Goal: Transaction & Acquisition: Purchase product/service

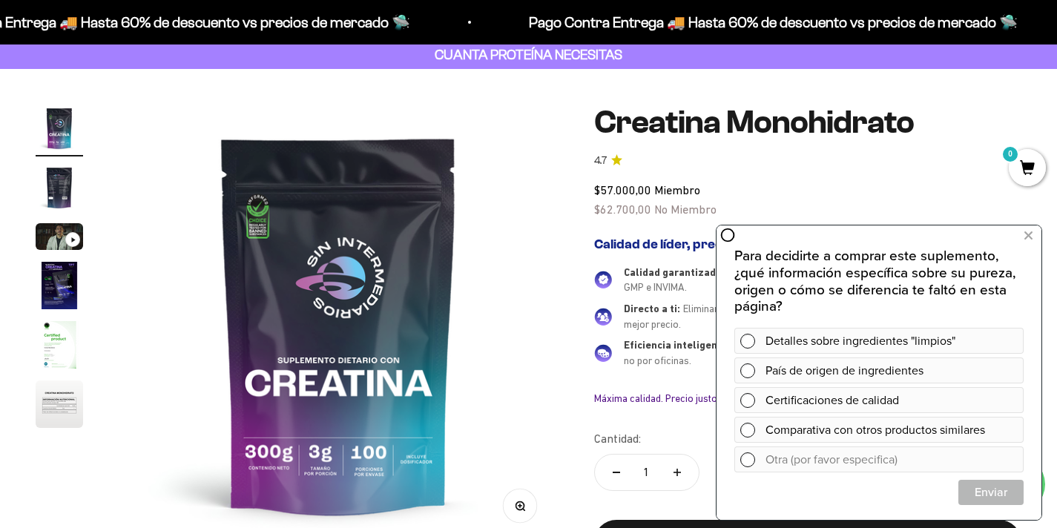
click at [527, 254] on img at bounding box center [339, 325] width 440 height 440
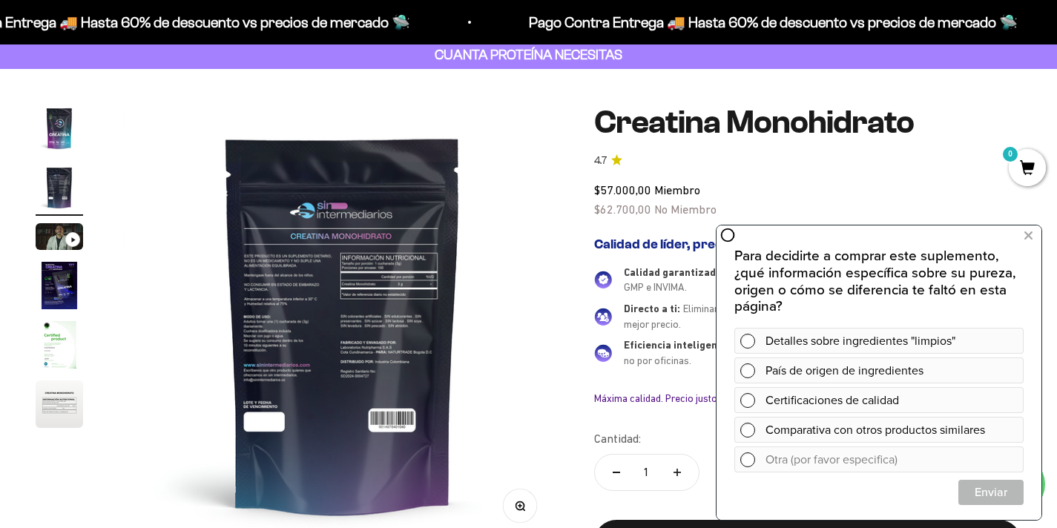
scroll to position [0, 458]
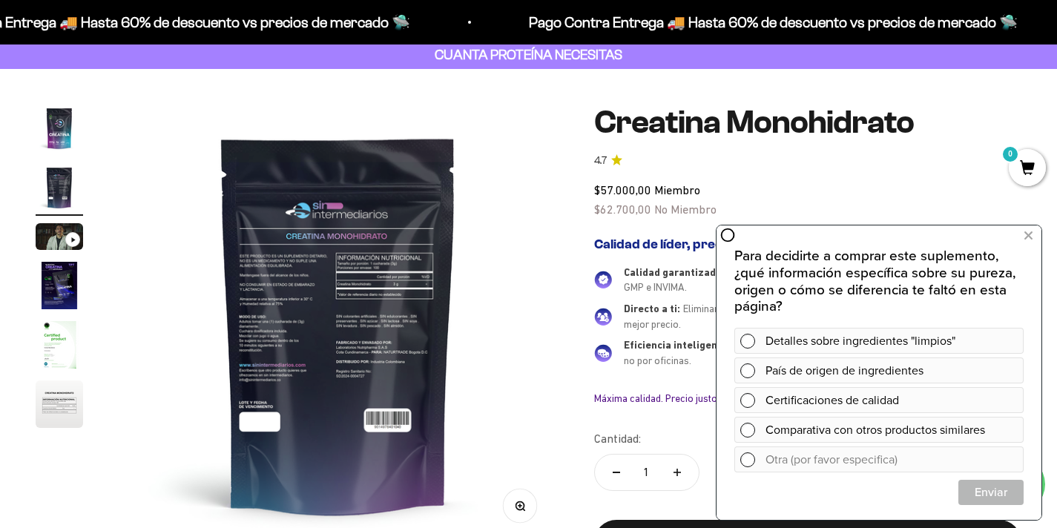
click at [870, 189] on div "$57.000,00 Miembro $62.700,00 No Miembro" at bounding box center [807, 200] width 427 height 38
click at [1028, 232] on icon at bounding box center [1029, 235] width 8 height 19
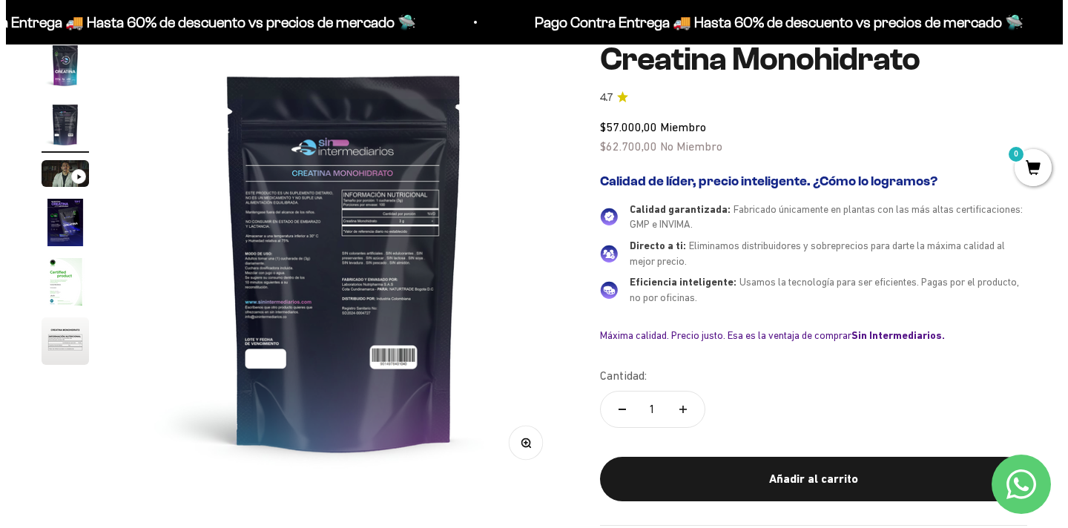
scroll to position [136, 0]
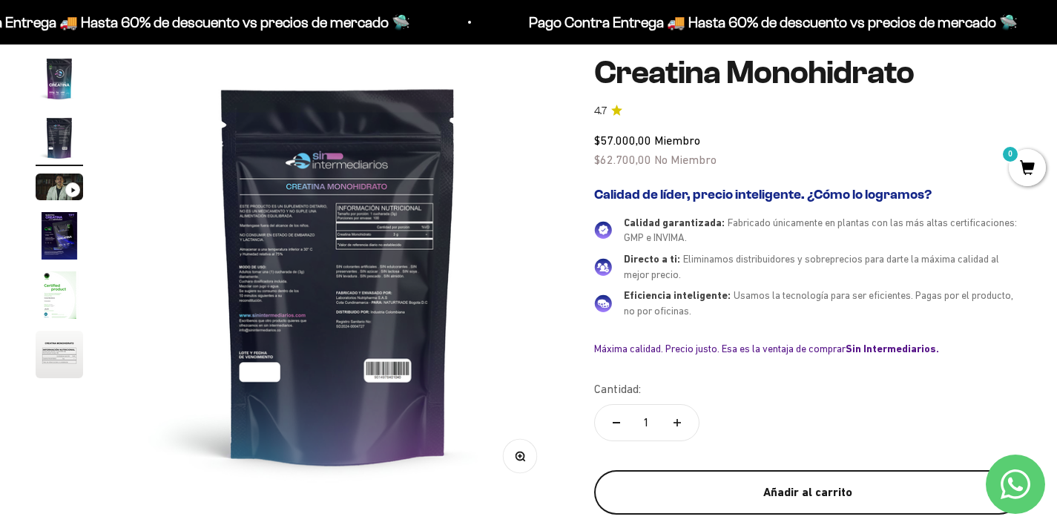
click at [798, 489] on div "Añadir al carrito" at bounding box center [808, 492] width 368 height 19
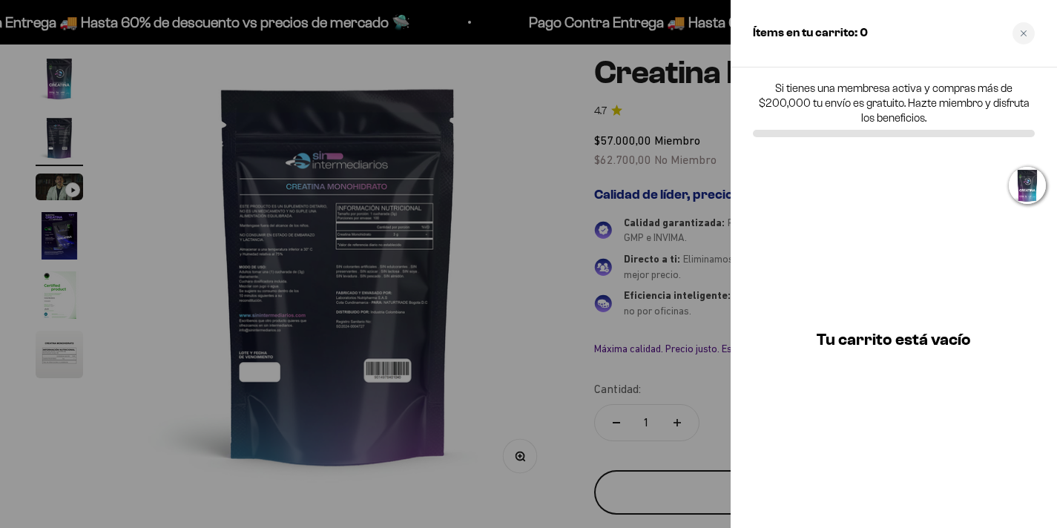
scroll to position [0, 464]
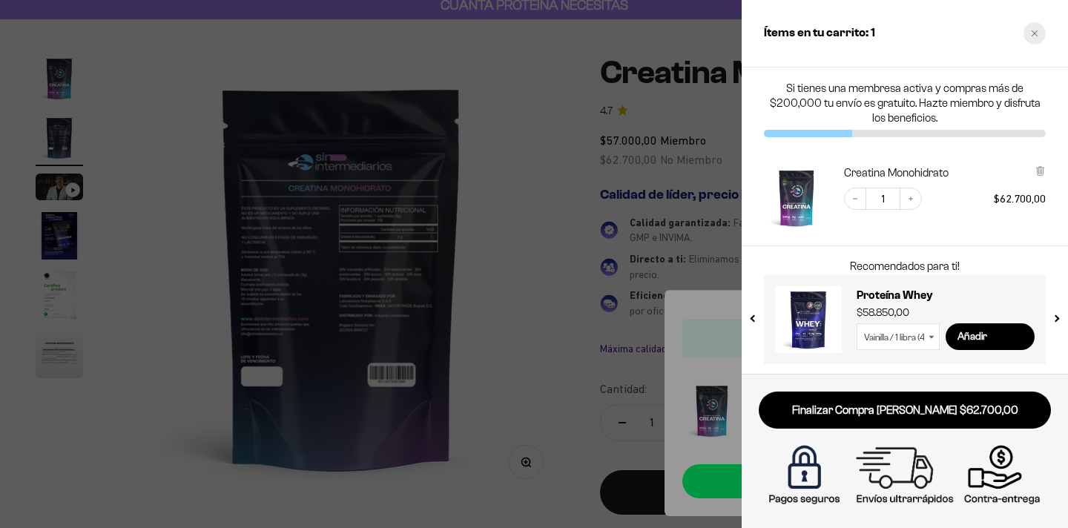
click at [1031, 31] on icon "Close cart" at bounding box center [1034, 33] width 7 height 7
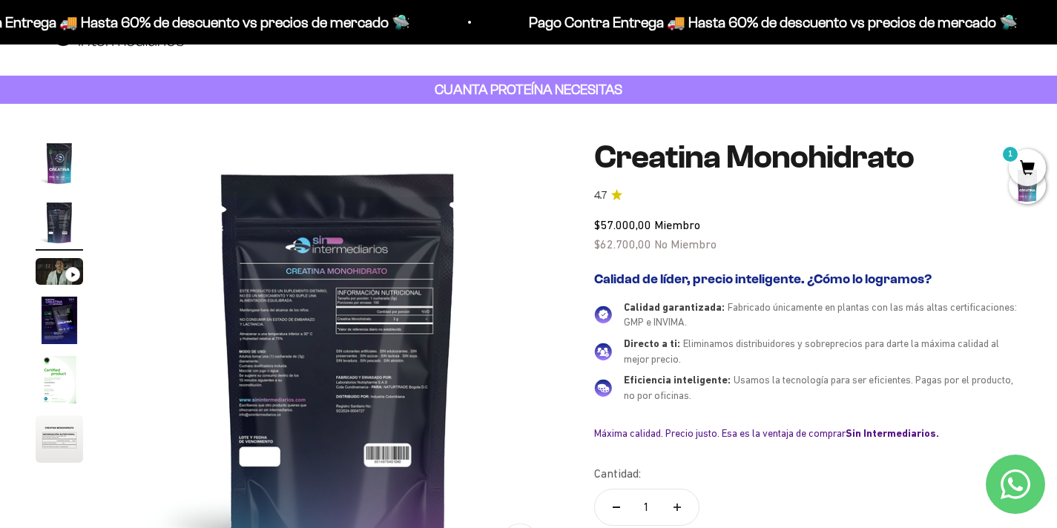
scroll to position [0, 0]
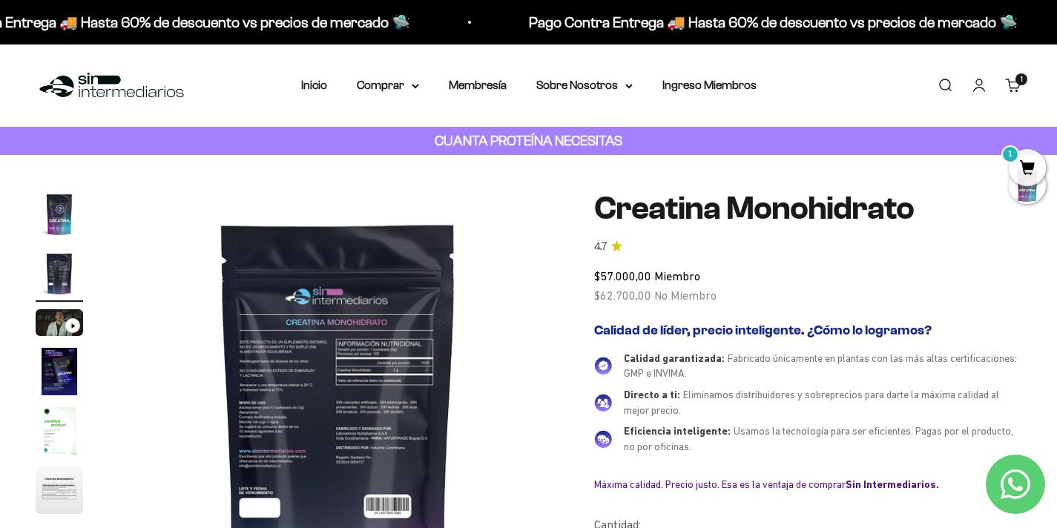
click at [69, 78] on img at bounding box center [112, 86] width 152 height 32
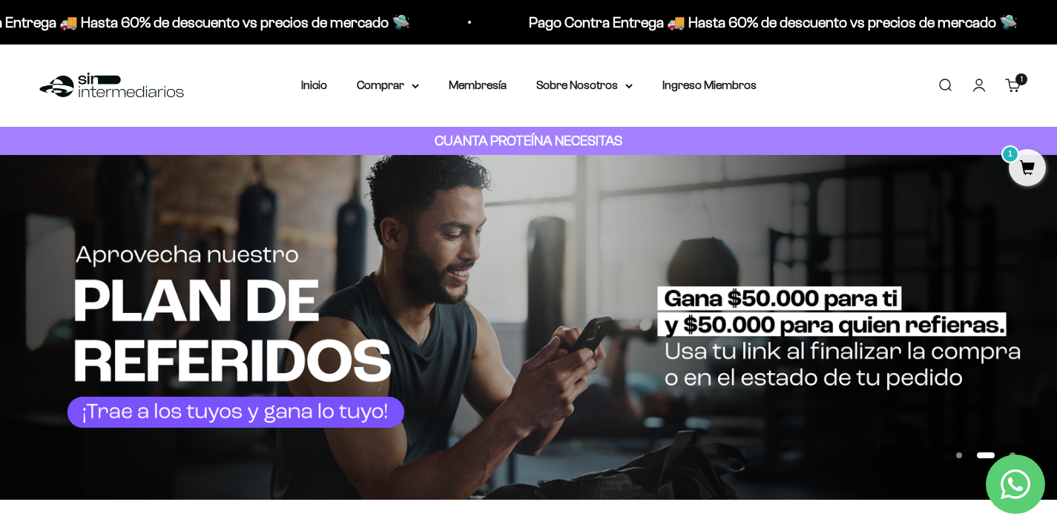
click at [1021, 168] on span "1" at bounding box center [1027, 167] width 37 height 37
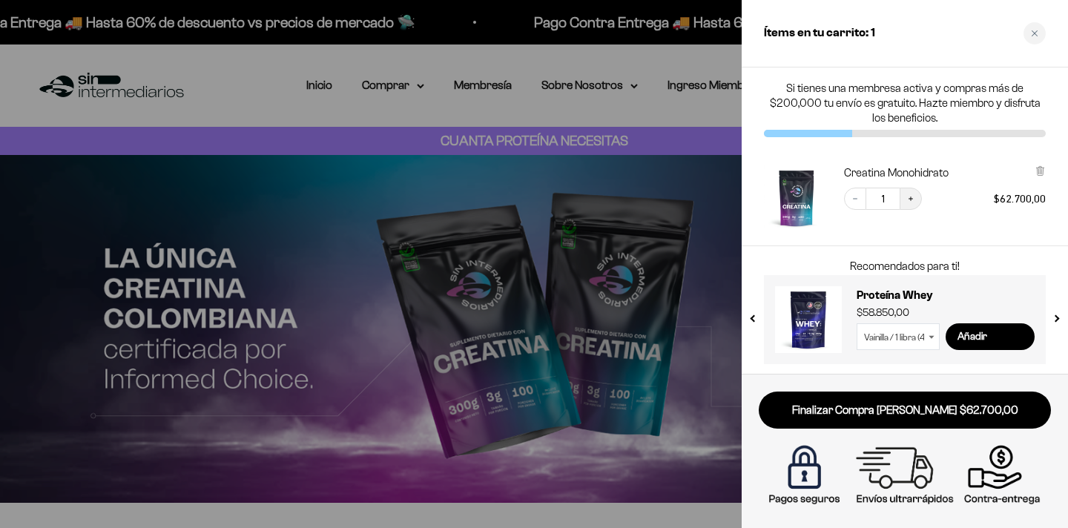
click at [913, 199] on icon "Increase quantity" at bounding box center [911, 198] width 9 height 9
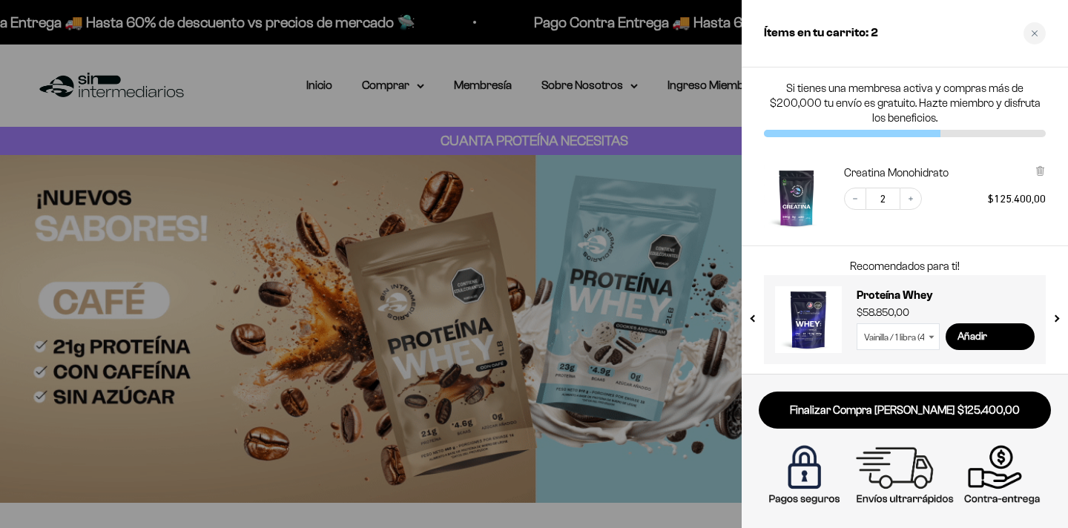
click at [716, 115] on div at bounding box center [534, 264] width 1068 height 528
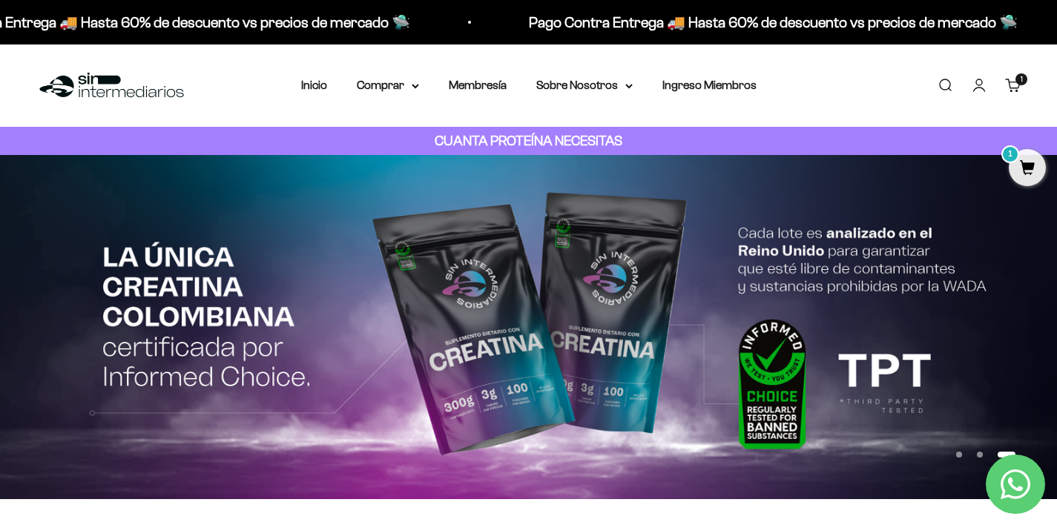
click at [1018, 80] on cart-count "1 artículo 1" at bounding box center [1022, 79] width 12 height 12
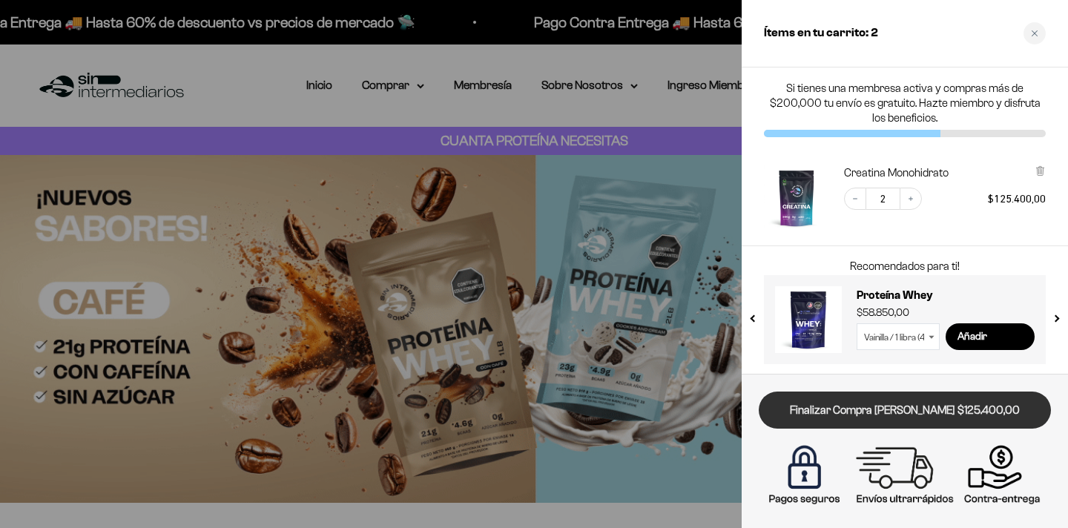
click at [946, 404] on link "Finalizar Compra Segura $125.400,00" at bounding box center [905, 411] width 292 height 38
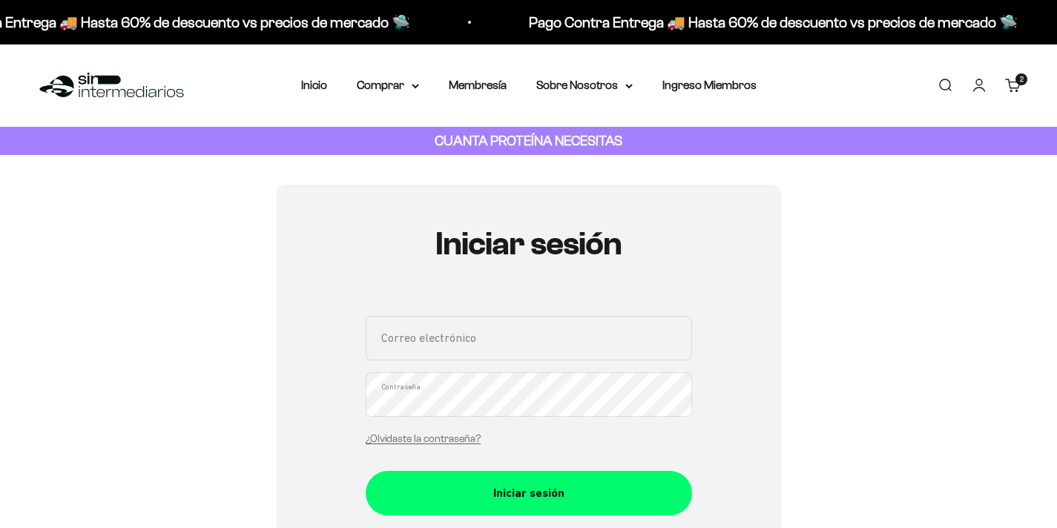
click at [527, 316] on input "Correo electrónico" at bounding box center [529, 338] width 326 height 45
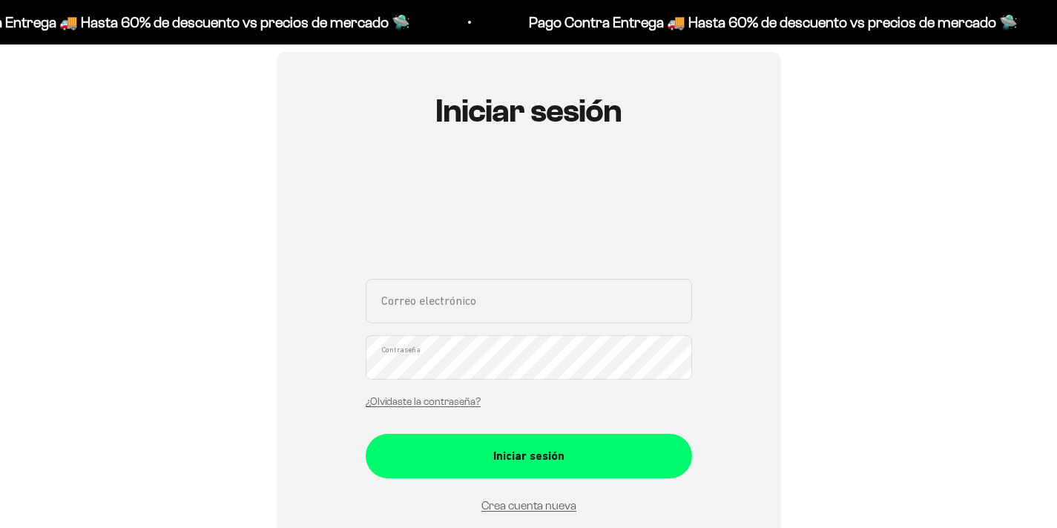
scroll to position [171, 0]
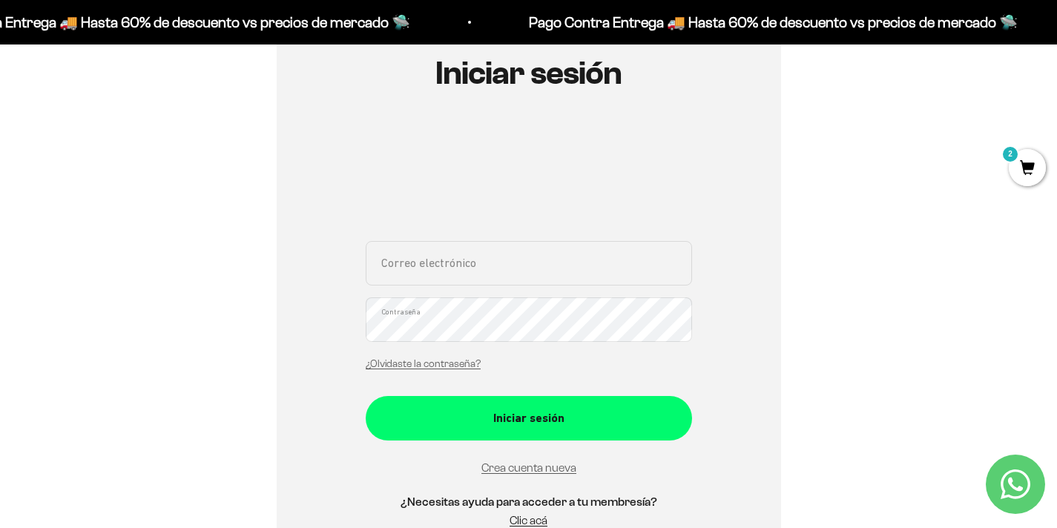
click at [513, 266] on input "Correo electrónico" at bounding box center [529, 263] width 326 height 45
type input "sergio2245@hotmail.com"
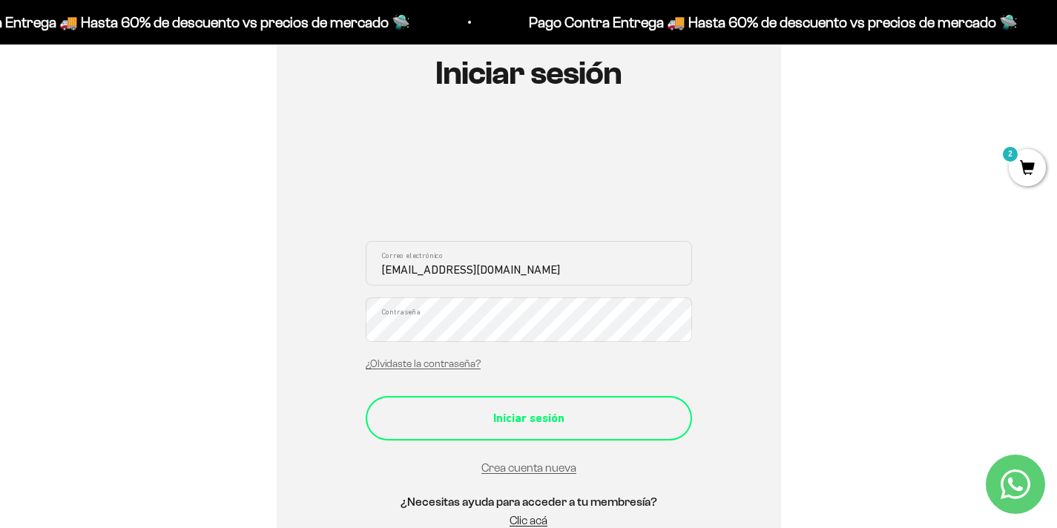
click at [510, 423] on div "Iniciar sesión" at bounding box center [528, 418] width 267 height 19
